Goal: Task Accomplishment & Management: Manage account settings

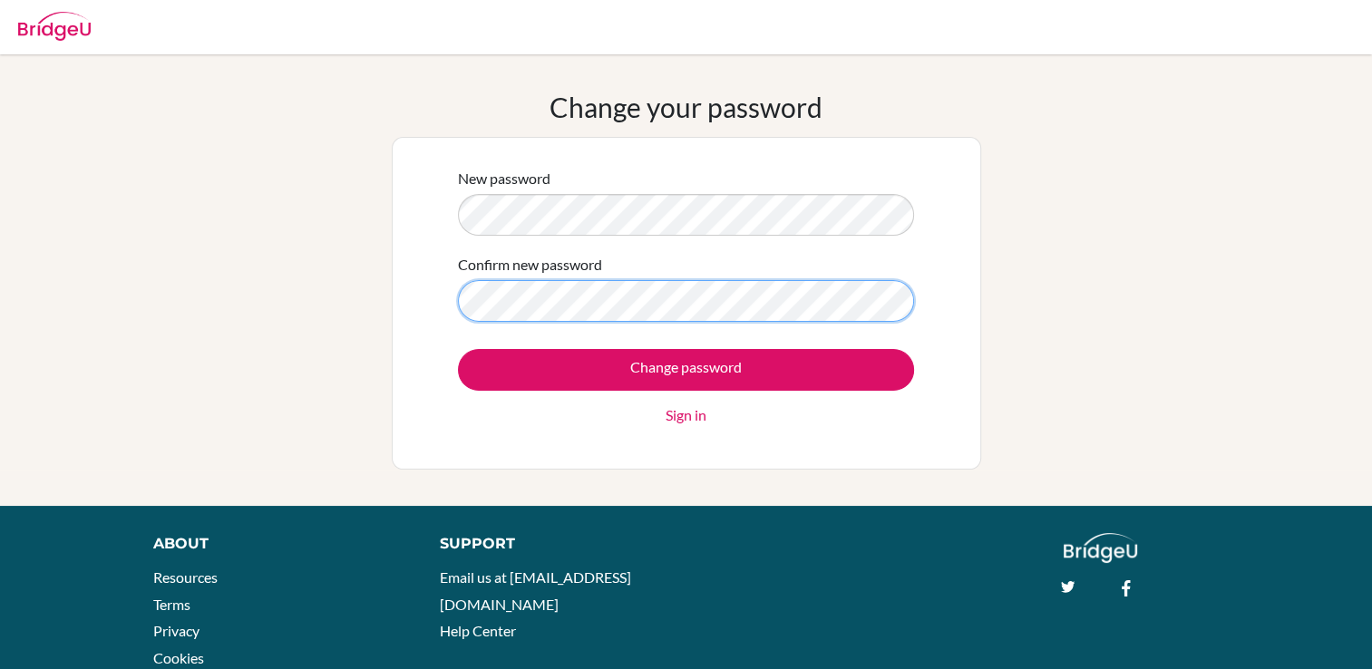
click at [458, 349] on input "Change password" at bounding box center [686, 370] width 456 height 42
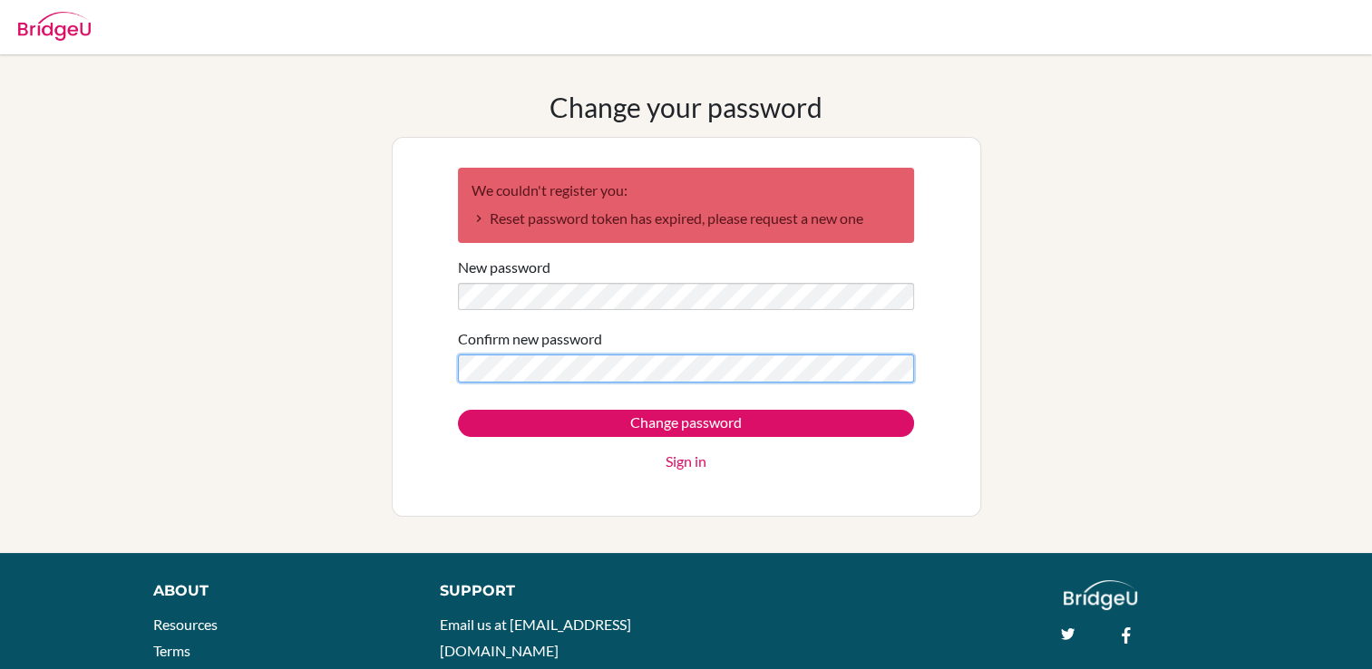
click at [458, 410] on input "Change password" at bounding box center [686, 423] width 456 height 27
